Goal: Download file/media

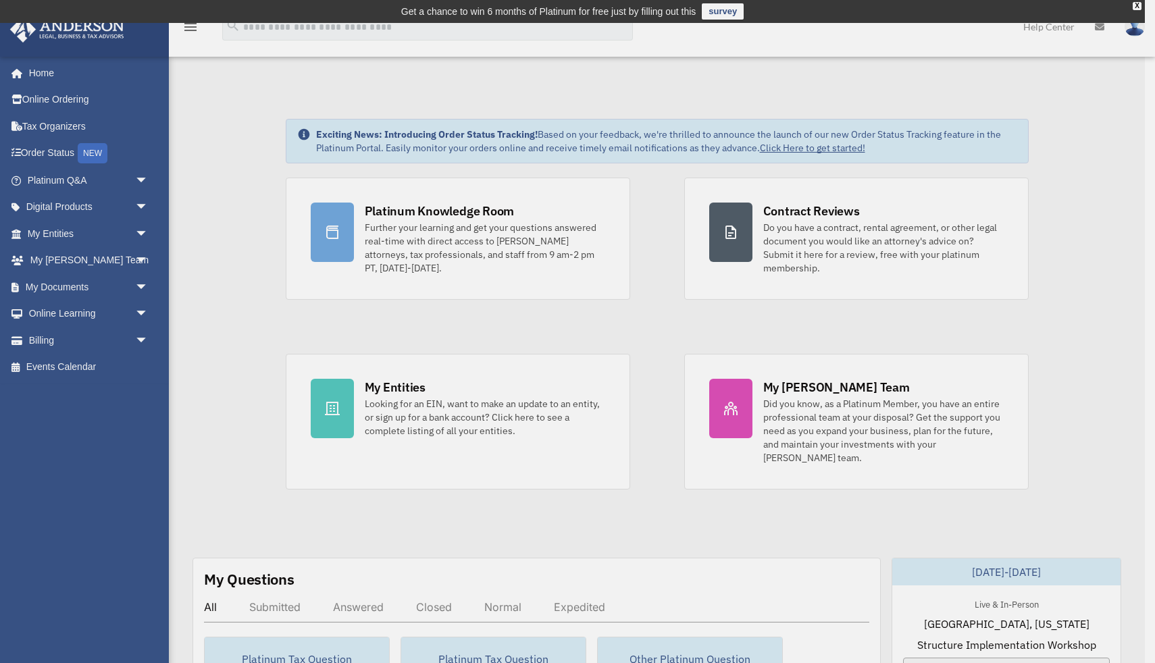
scroll to position [1, 0]
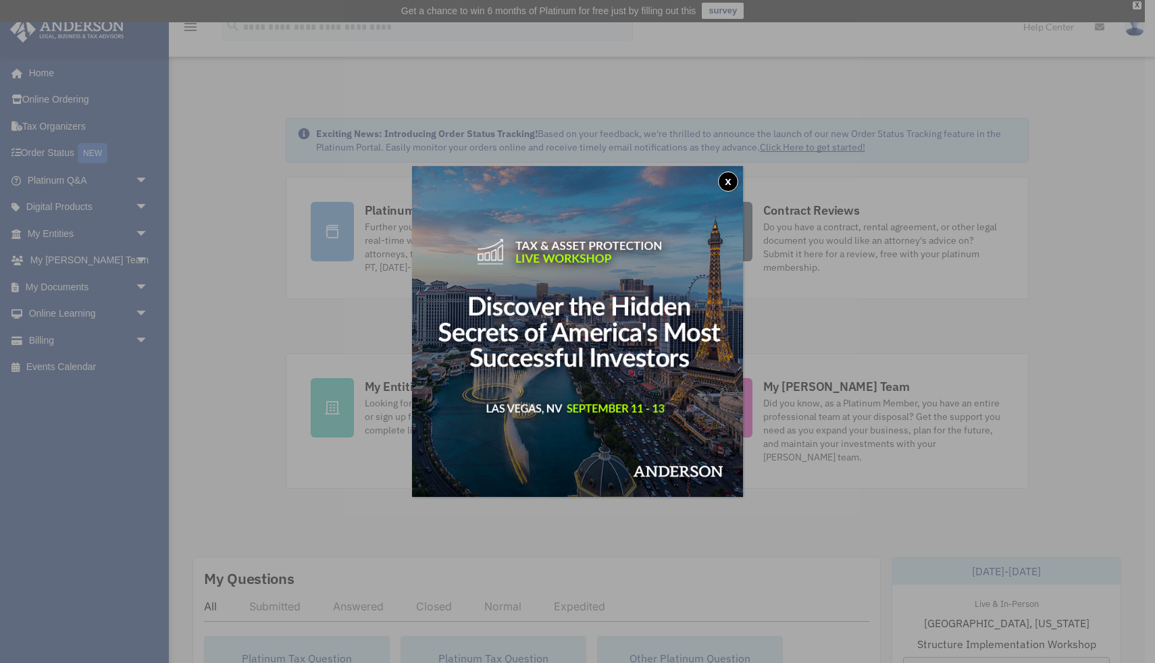
click at [729, 186] on button "x" at bounding box center [728, 182] width 20 height 20
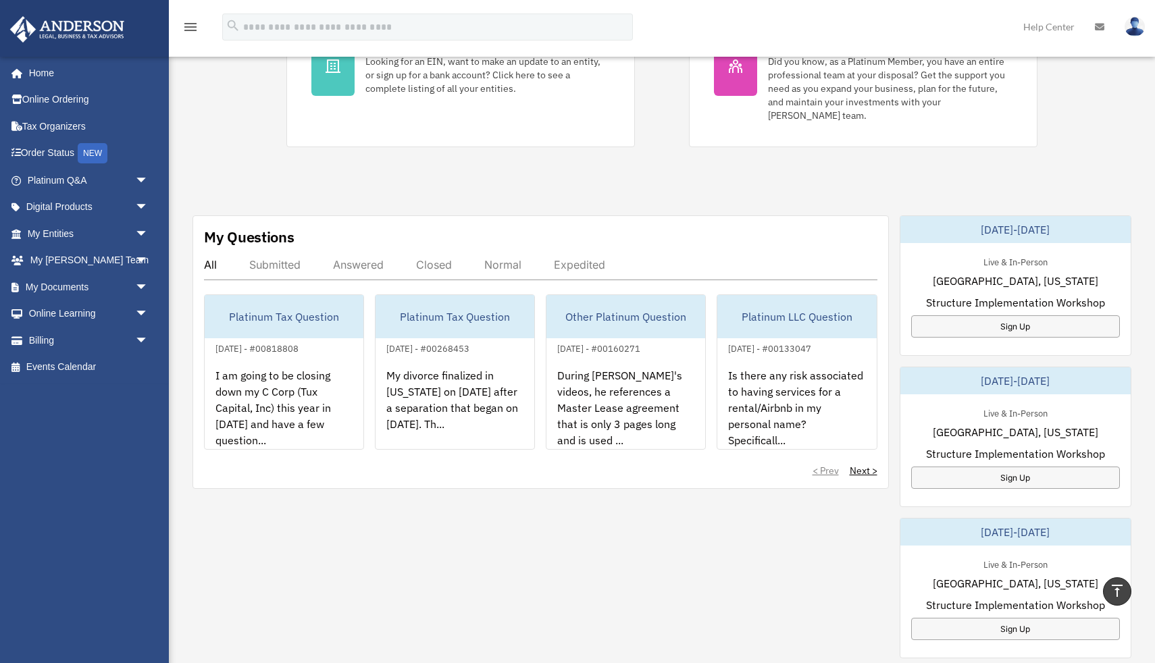
scroll to position [0, 0]
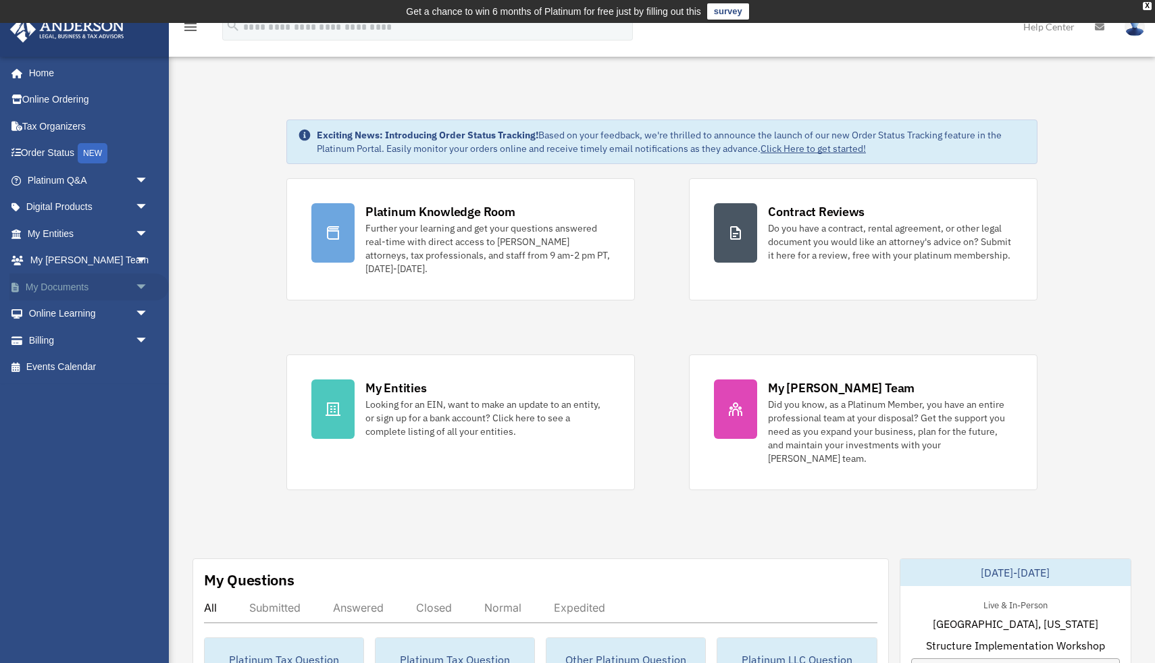
click at [144, 285] on span "arrow_drop_down" at bounding box center [148, 288] width 27 height 28
click at [58, 315] on link "Box" at bounding box center [94, 314] width 150 height 27
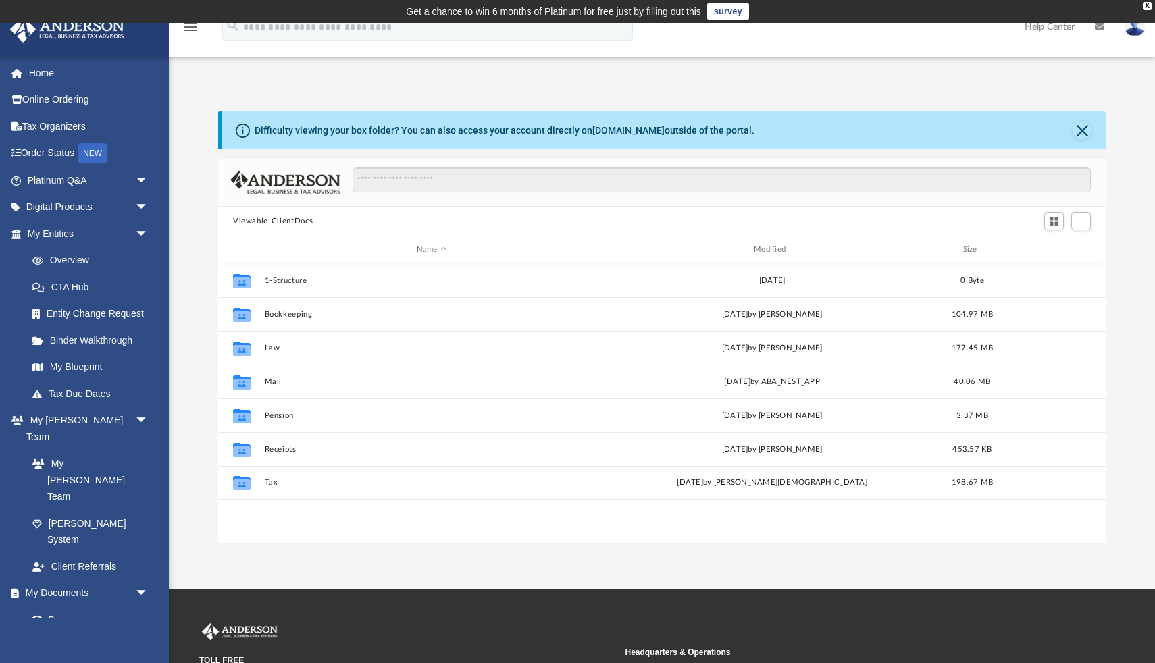
scroll to position [307, 888]
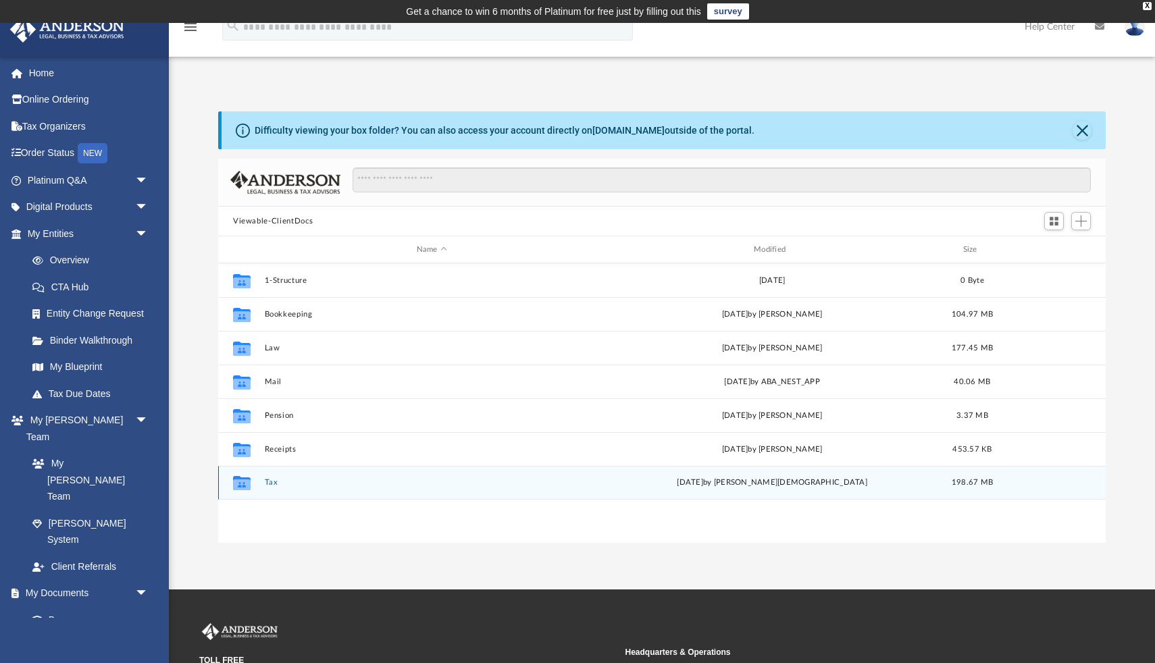
click at [267, 484] on button "Tax" at bounding box center [432, 482] width 334 height 9
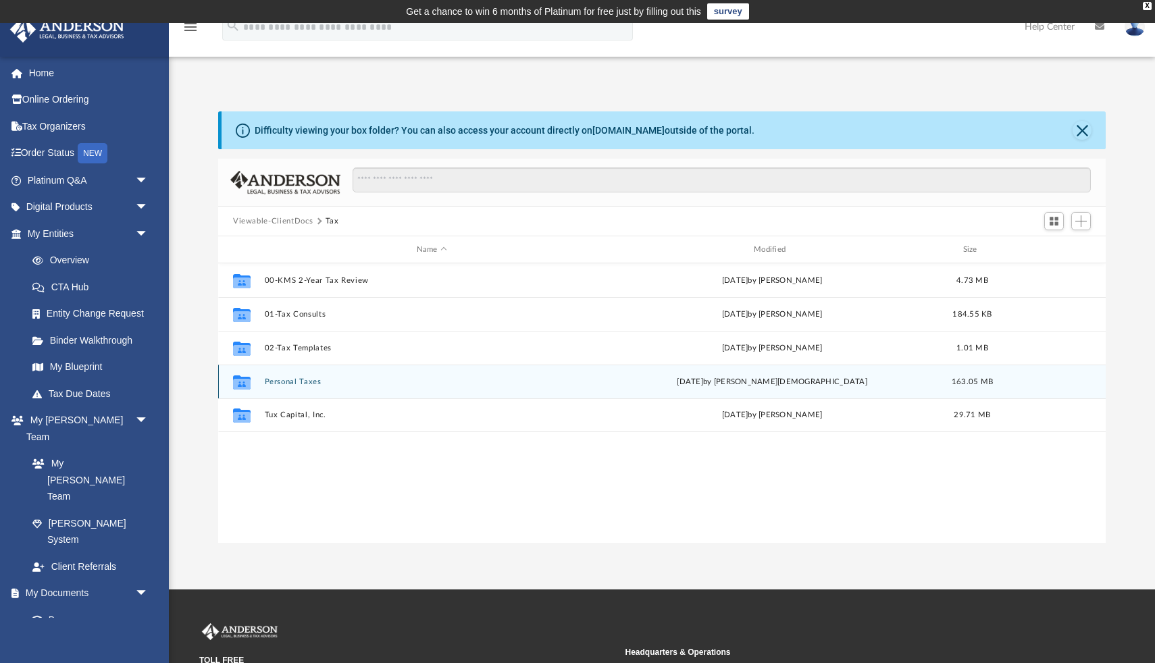
click at [308, 387] on div "Collaborated Folder Personal Taxes [DATE] by [PERSON_NAME] 163.05 MB" at bounding box center [662, 382] width 888 height 34
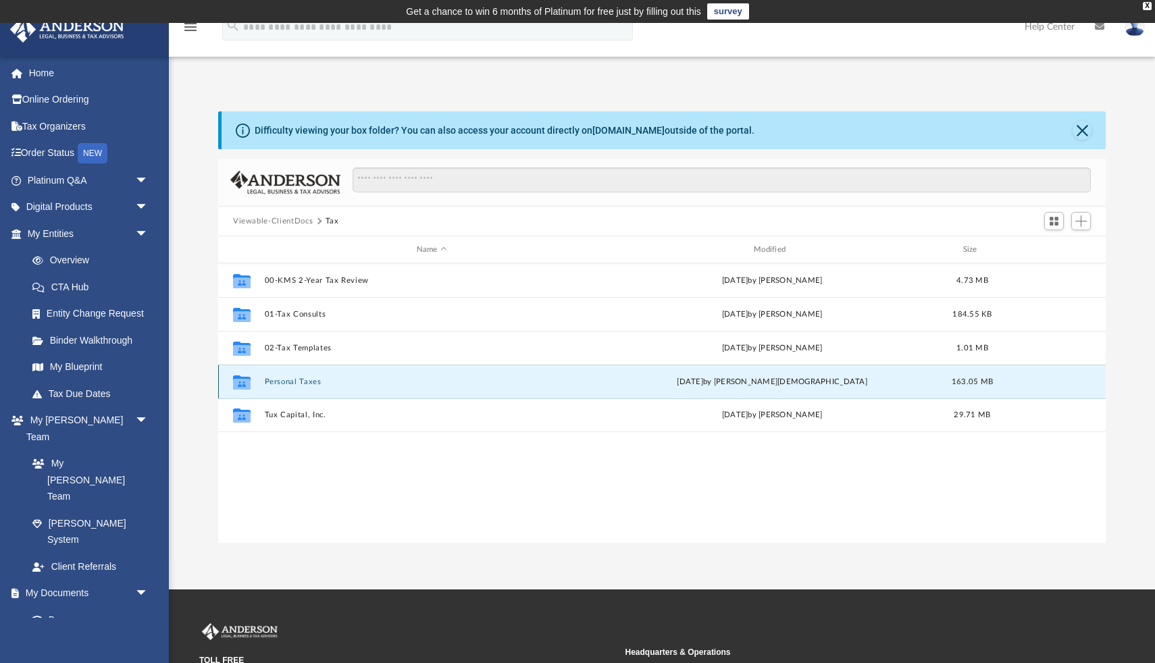
click at [302, 383] on button "Personal Taxes" at bounding box center [432, 382] width 334 height 9
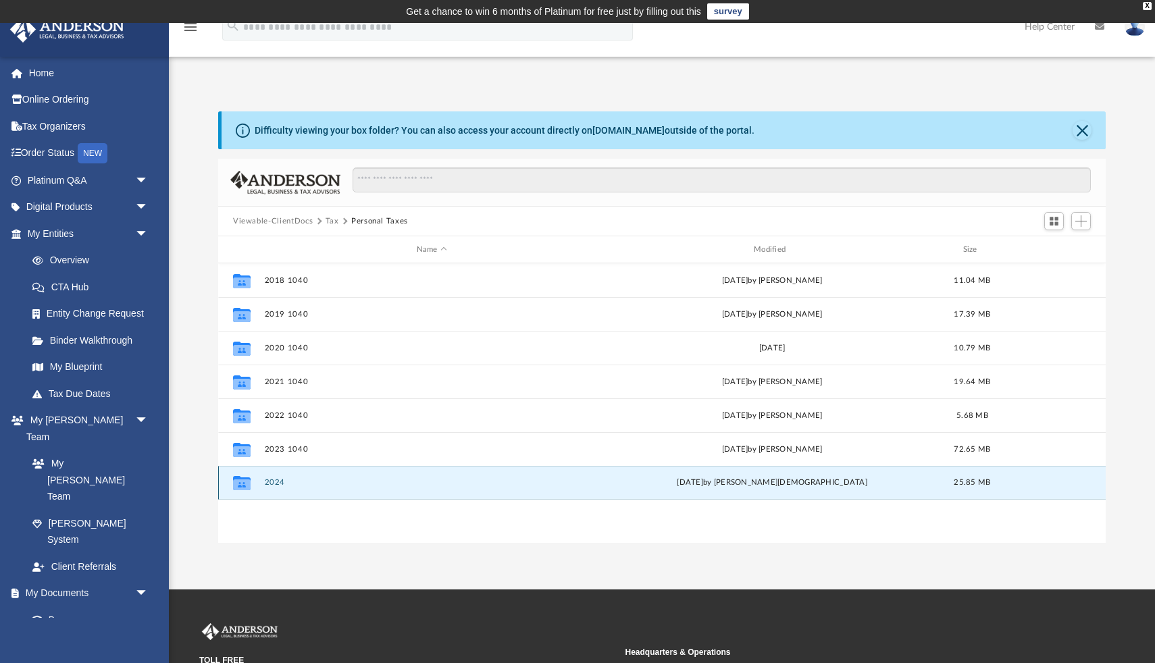
click at [270, 482] on button "2024" at bounding box center [432, 482] width 334 height 9
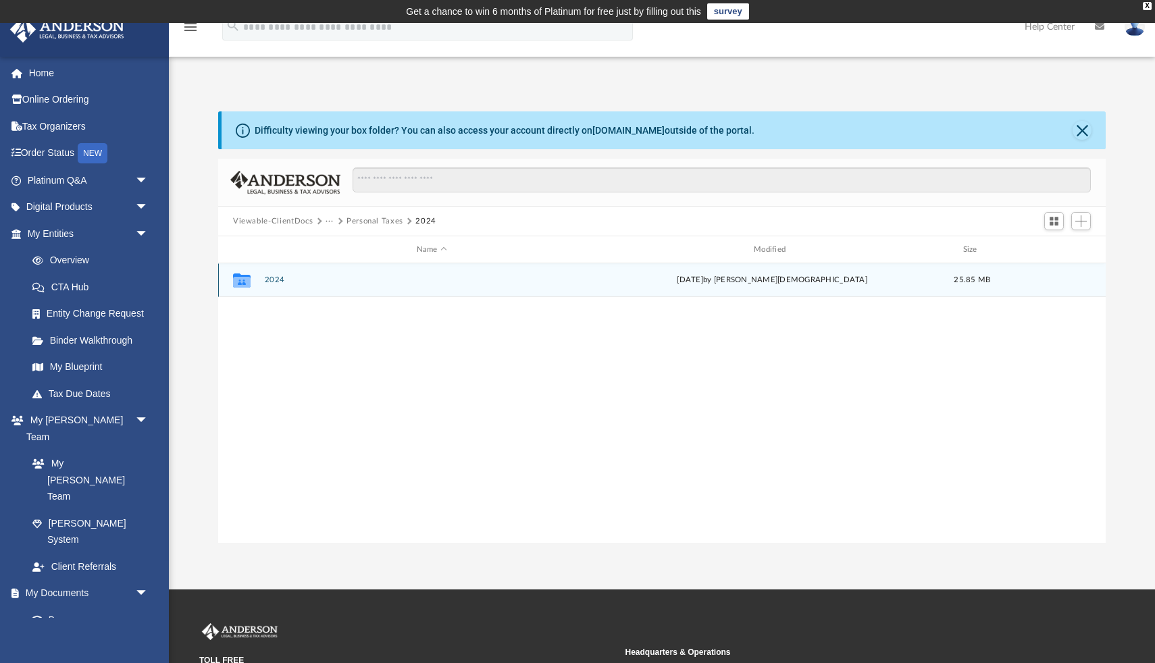
click at [277, 280] on button "2024" at bounding box center [432, 280] width 334 height 9
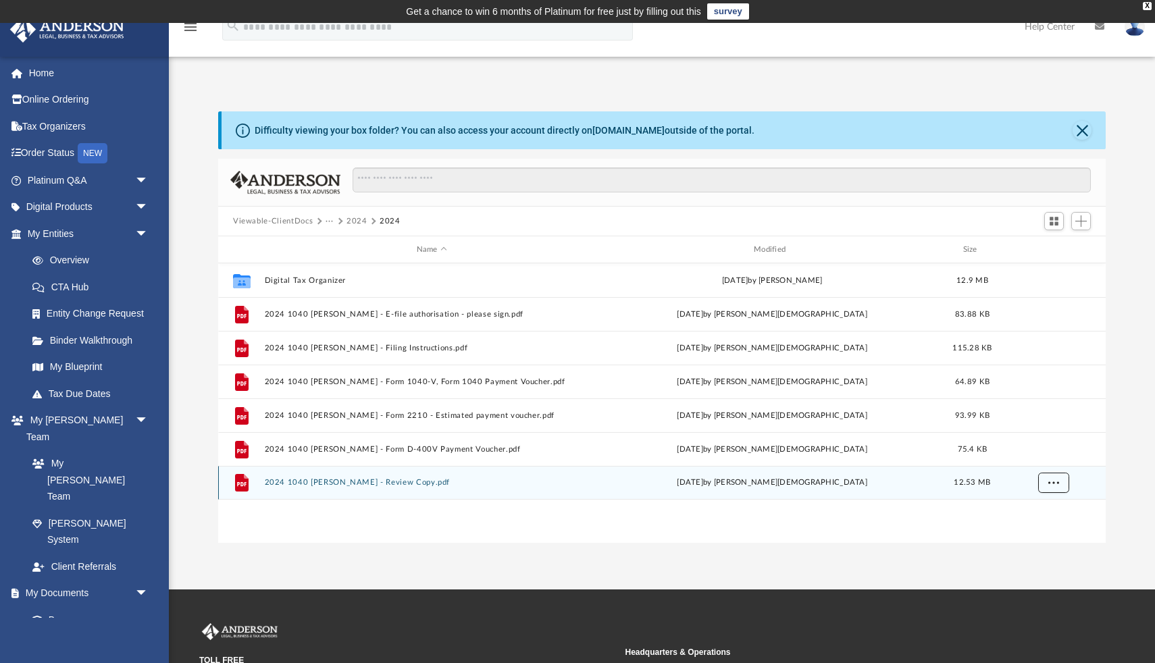
click at [1061, 487] on button "More options" at bounding box center [1053, 483] width 31 height 20
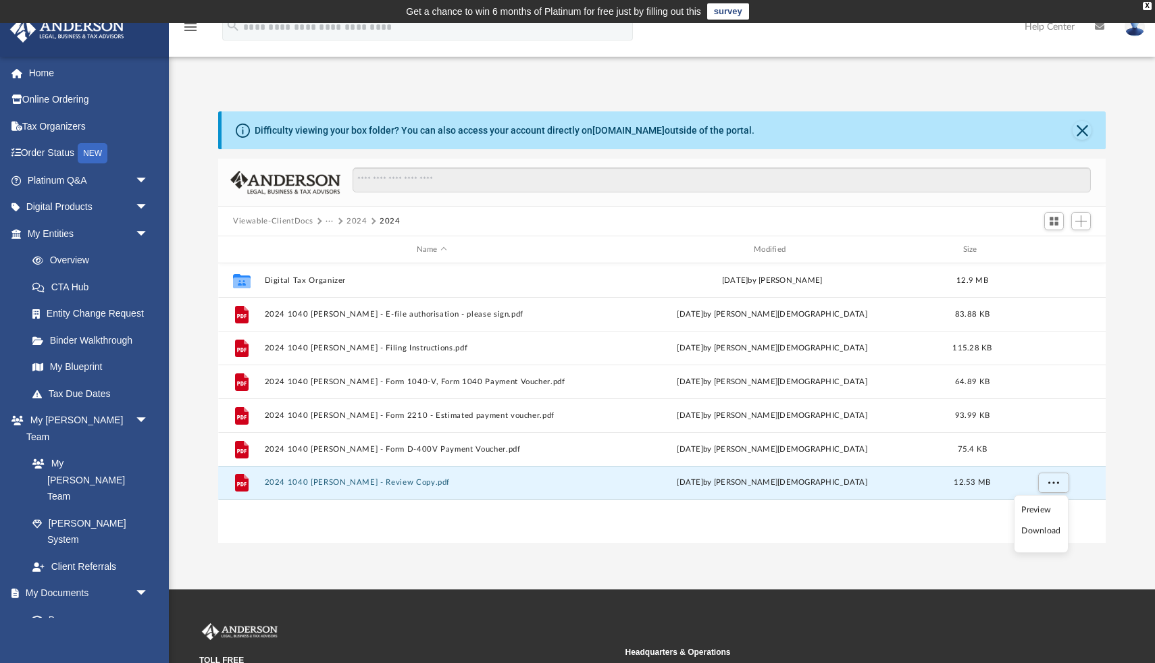
click at [1037, 533] on li "Download" at bounding box center [1040, 531] width 39 height 14
